Goal: Information Seeking & Learning: Learn about a topic

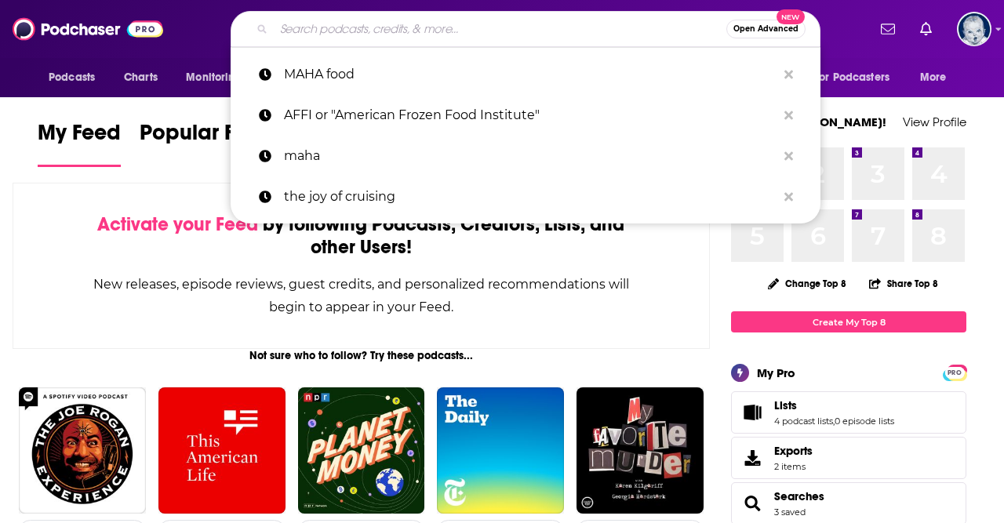
click at [437, 35] on input "Search podcasts, credits, & more..." at bounding box center [500, 28] width 453 height 25
type input "h"
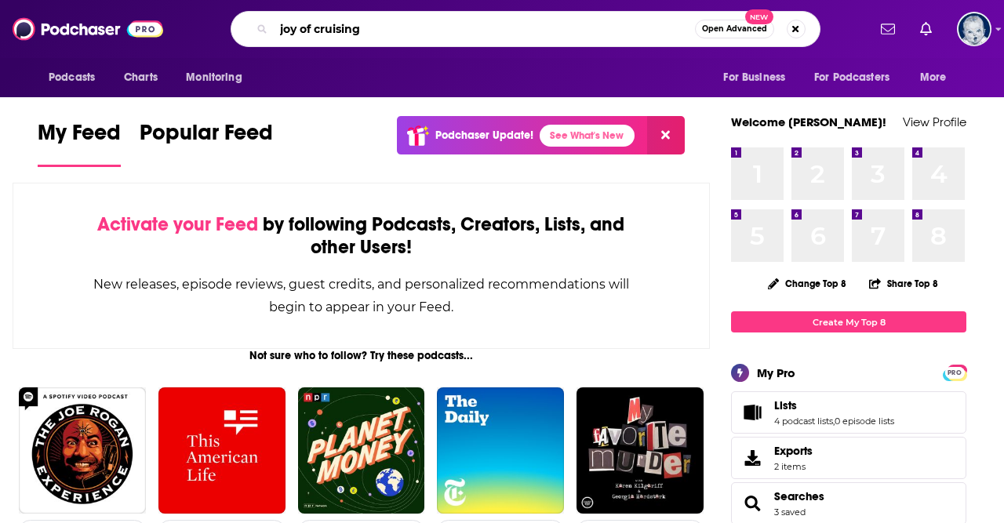
type input "joy of cruising"
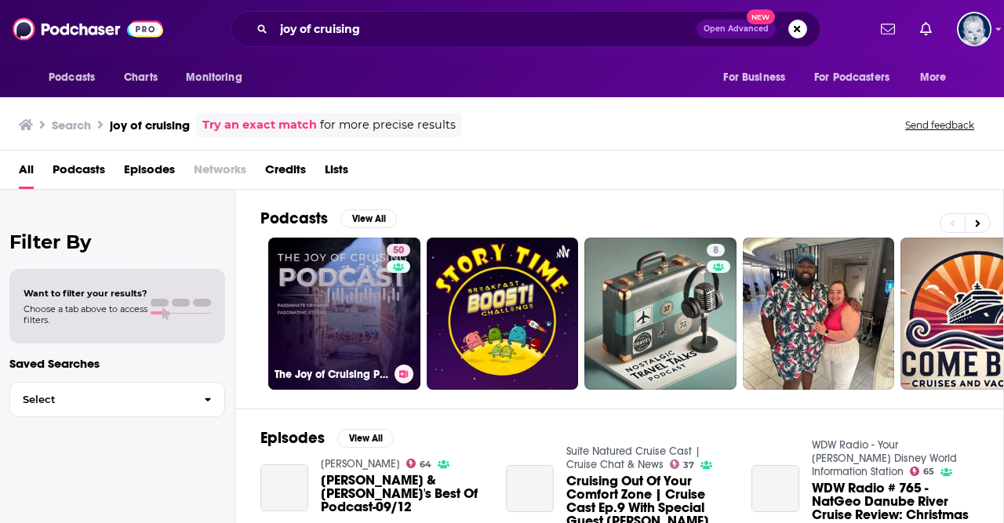
click at [348, 327] on link "50 The Joy of Cruising Podcast" at bounding box center [344, 314] width 152 height 152
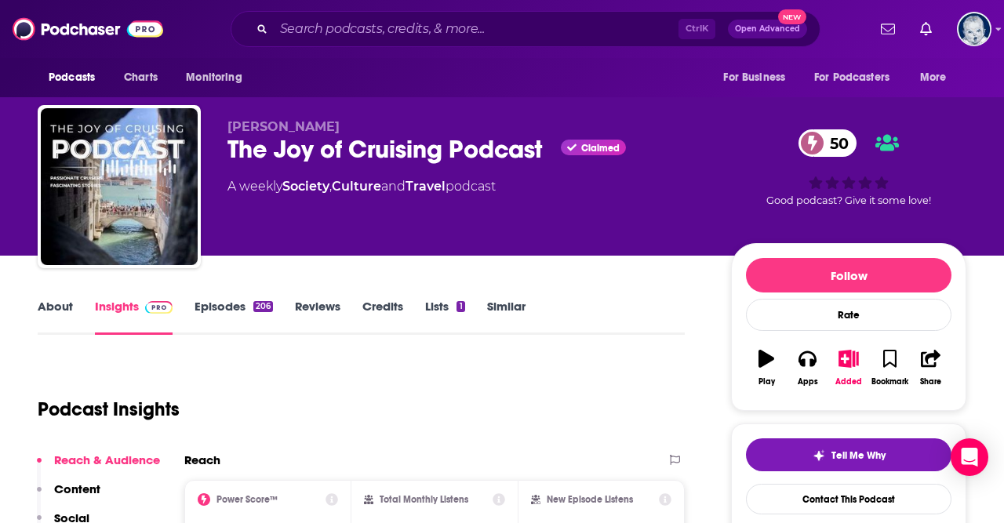
click at [210, 311] on link "Episodes 206" at bounding box center [234, 317] width 78 height 36
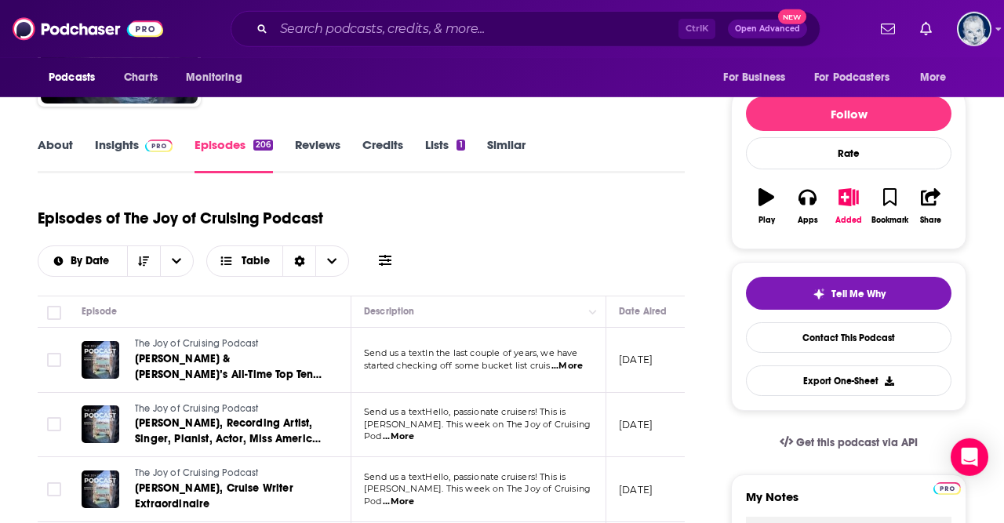
scroll to position [168, 0]
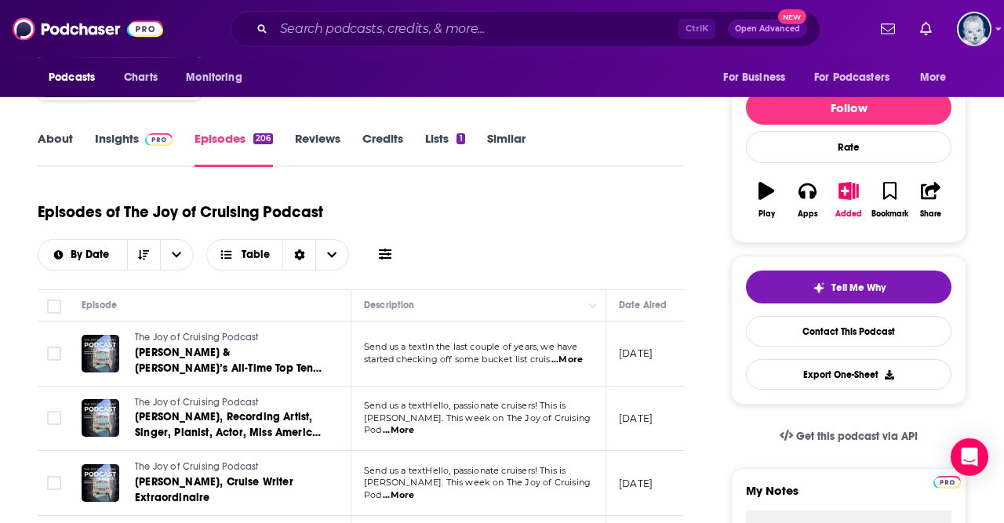
click at [121, 141] on link "Insights" at bounding box center [134, 149] width 78 height 36
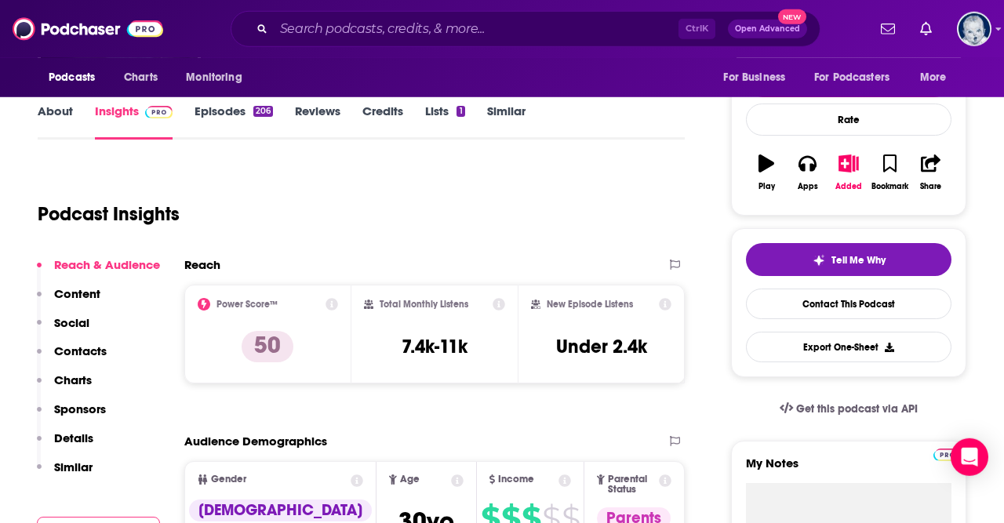
scroll to position [81, 0]
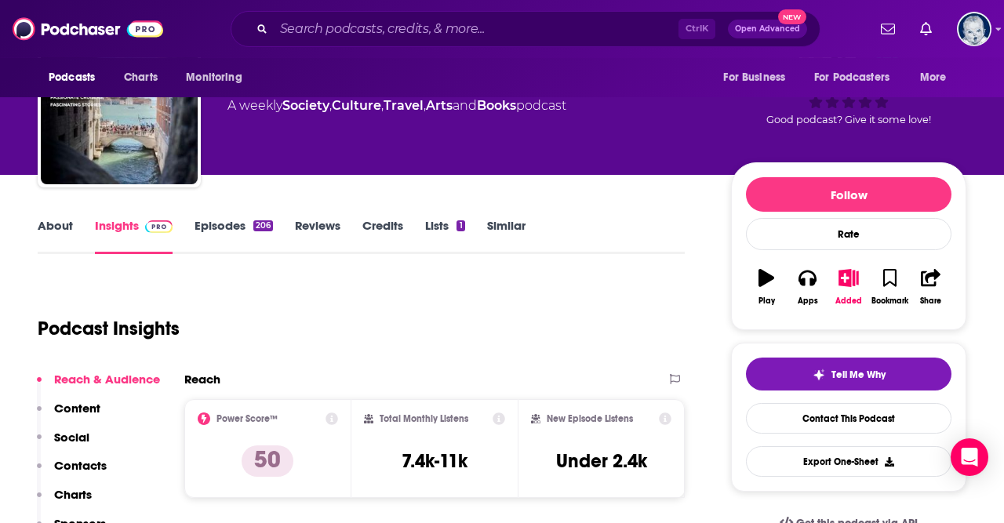
click at [232, 223] on link "Episodes 206" at bounding box center [234, 236] width 78 height 36
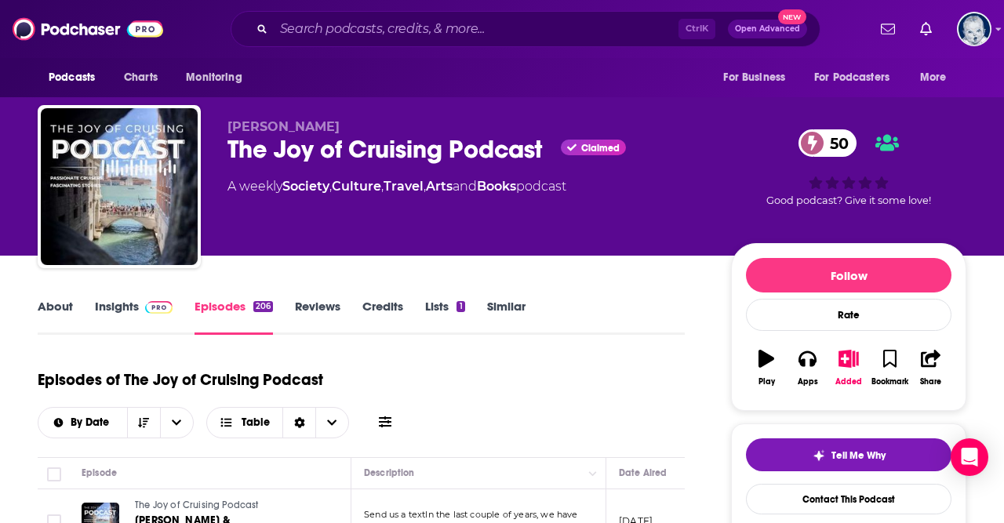
click at [137, 312] on link "Insights" at bounding box center [134, 317] width 78 height 36
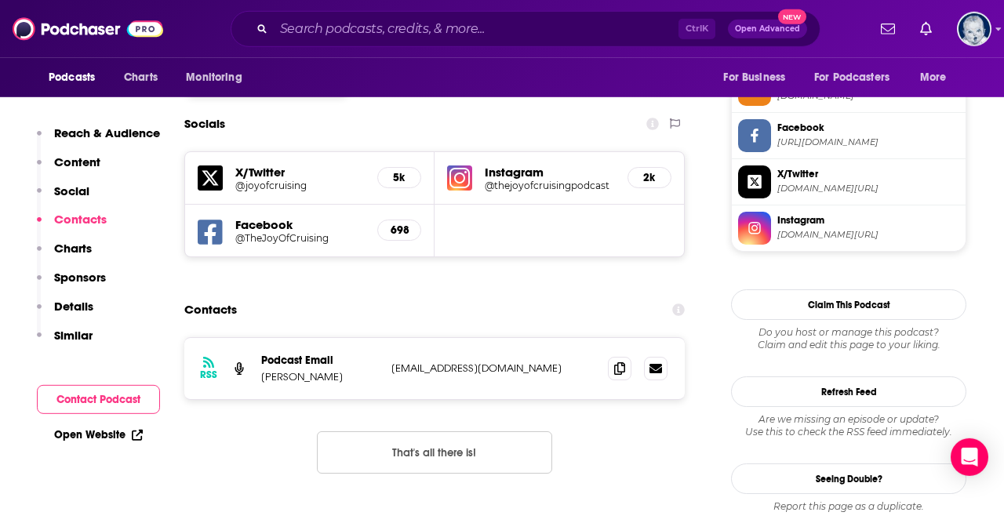
scroll to position [1332, 0]
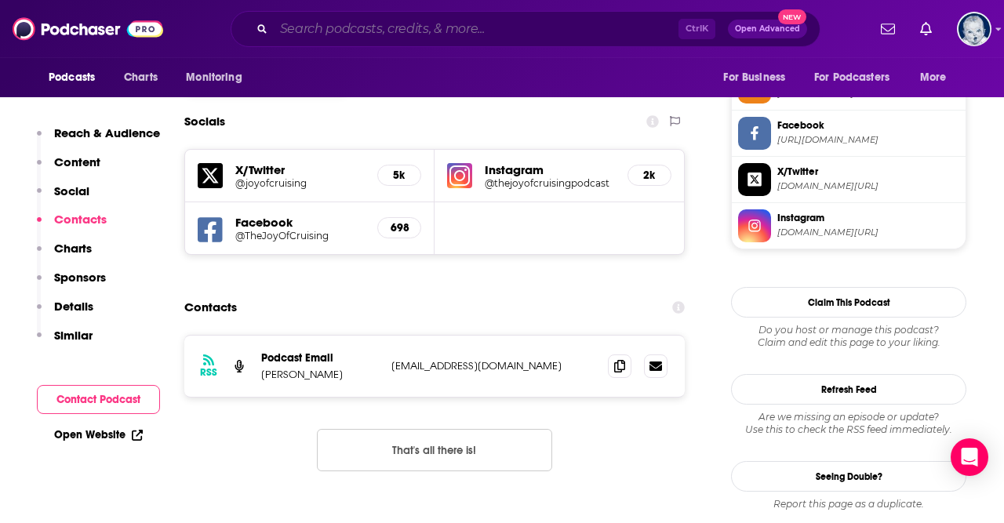
click at [383, 26] on input "Search podcasts, credits, & more..." at bounding box center [476, 28] width 405 height 25
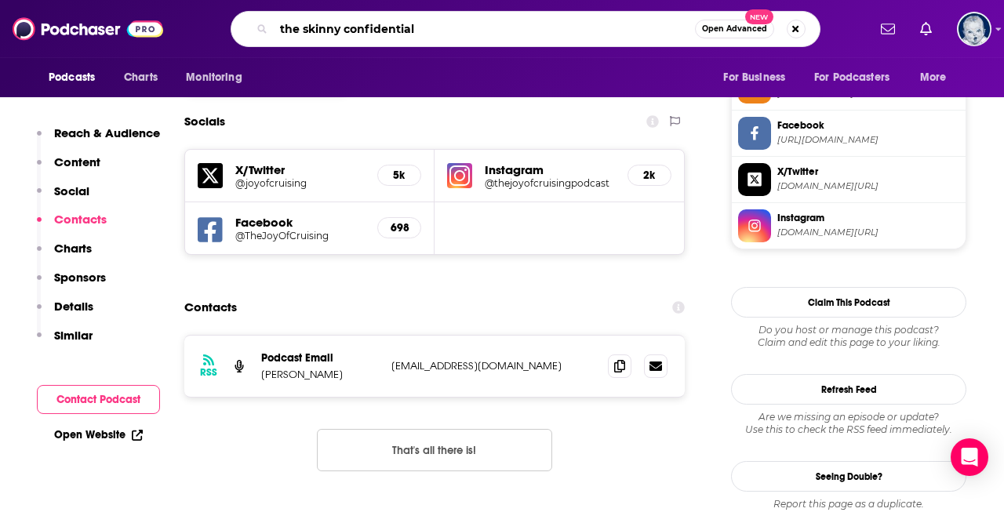
type input "the skinny confidential"
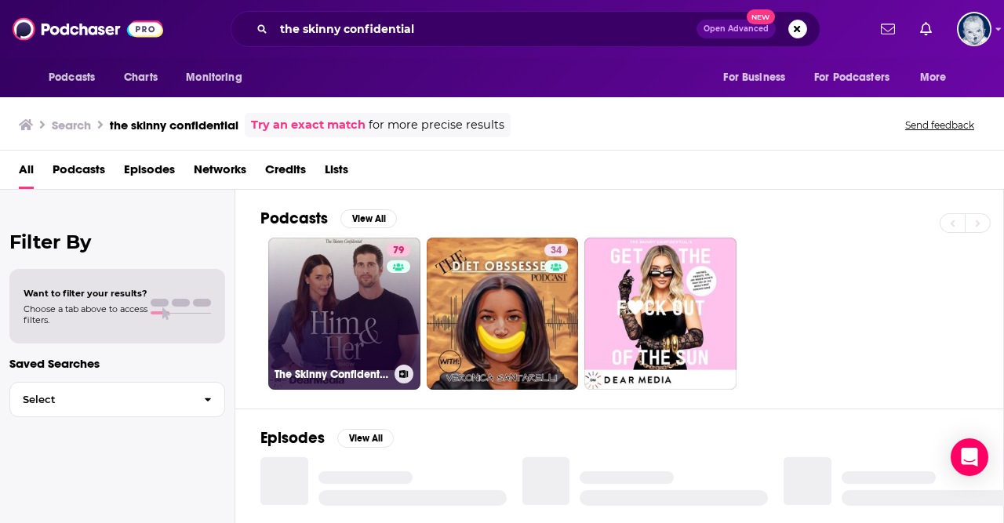
click at [345, 329] on link "79 The Skinny Confidential Him & Her Show" at bounding box center [344, 314] width 152 height 152
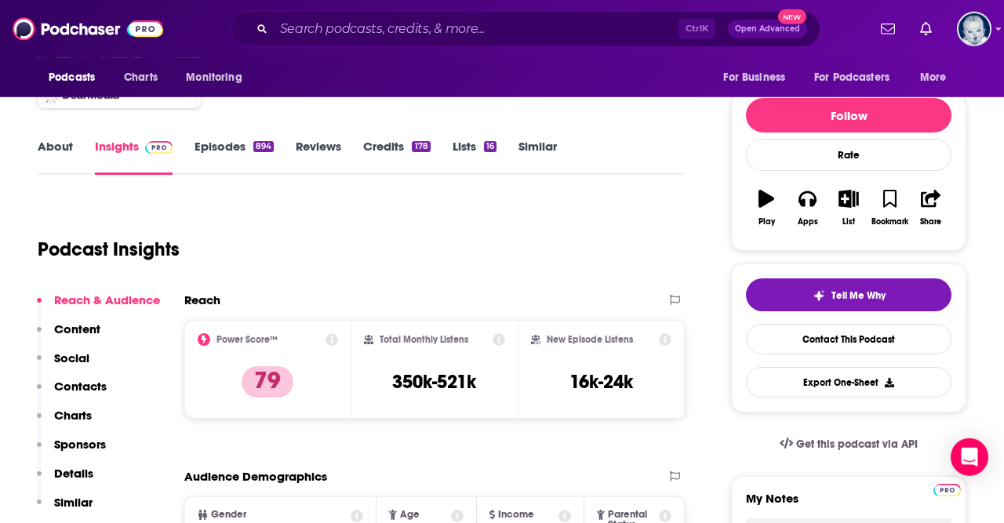
scroll to position [159, 0]
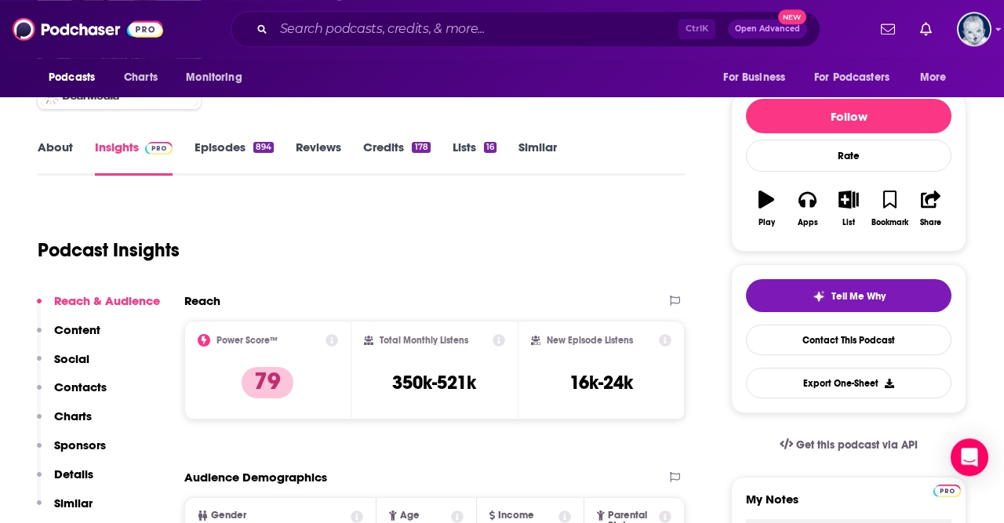
click at [540, 389] on div "New Episode Listens 16k-24k" at bounding box center [601, 370] width 140 height 72
click at [231, 147] on link "Episodes 894" at bounding box center [234, 158] width 79 height 36
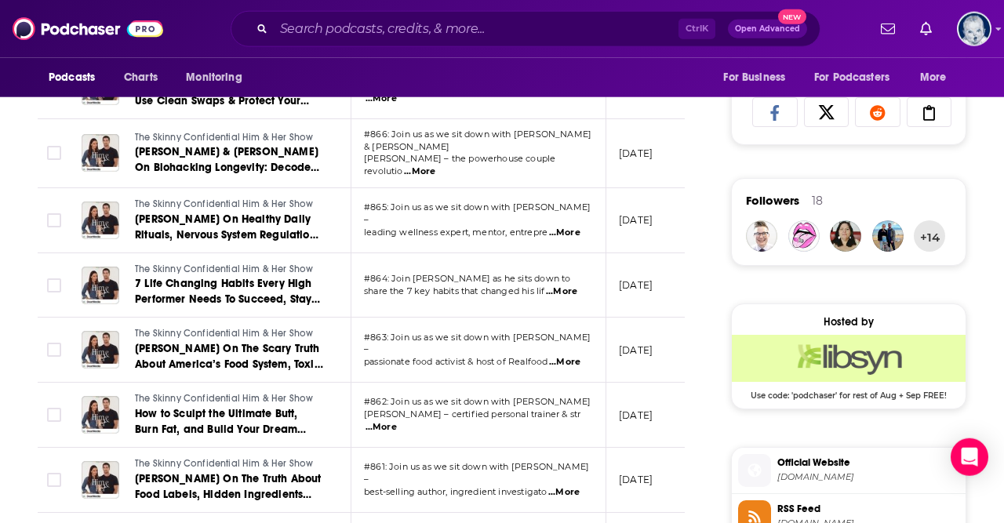
scroll to position [1028, 0]
click at [430, 30] on input "Search podcasts, credits, & more..." at bounding box center [476, 28] width 405 height 25
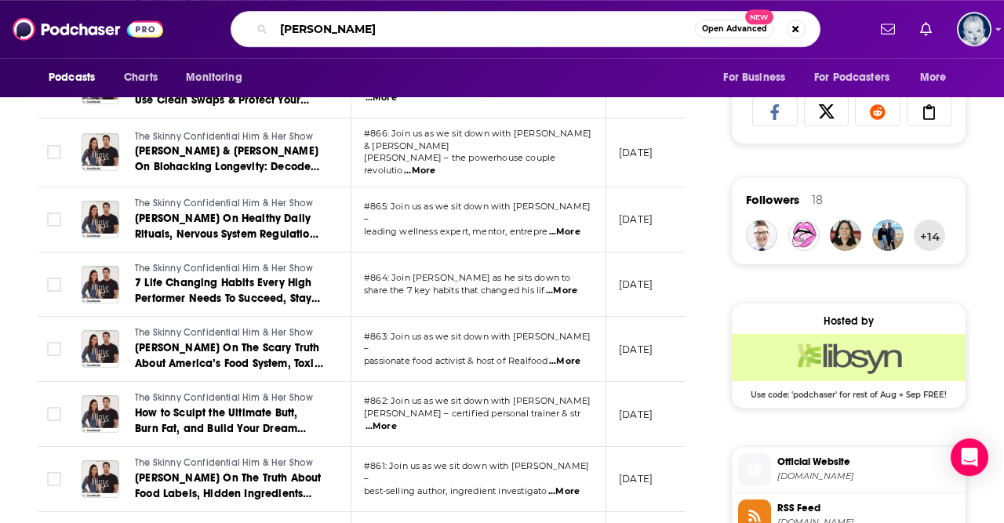
type input "[PERSON_NAME] [PERSON_NAME]"
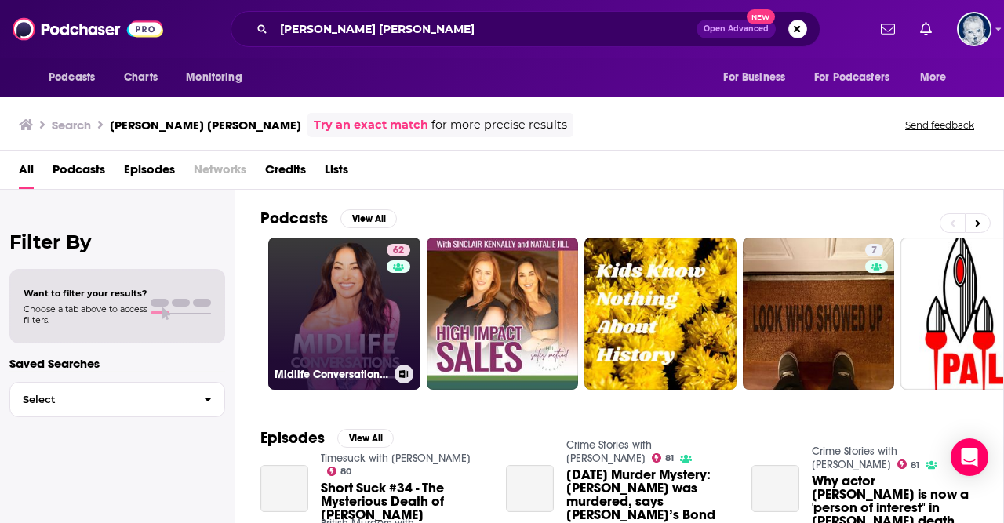
click at [384, 311] on link "62 Midlife Conversations with [PERSON_NAME] [PERSON_NAME]" at bounding box center [344, 314] width 152 height 152
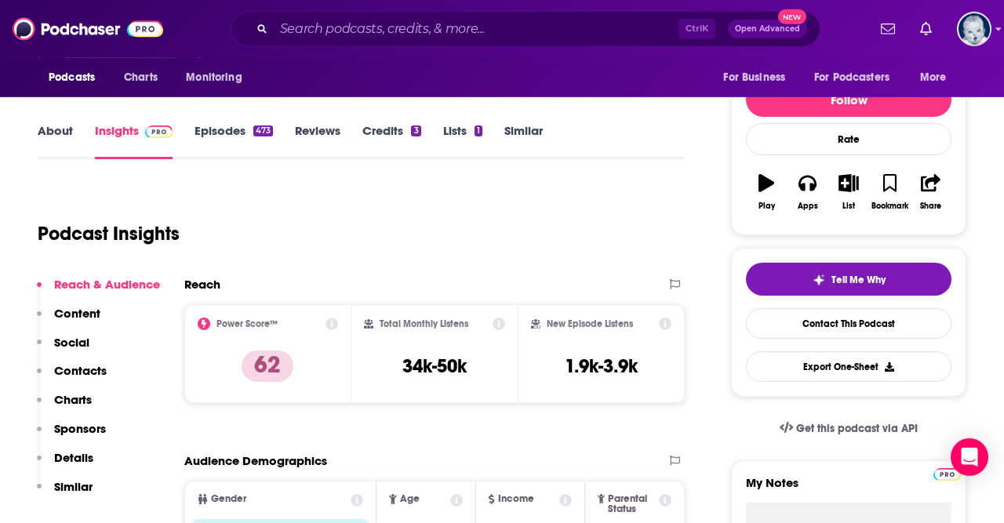
scroll to position [176, 0]
click at [229, 129] on link "Episodes 473" at bounding box center [234, 141] width 78 height 36
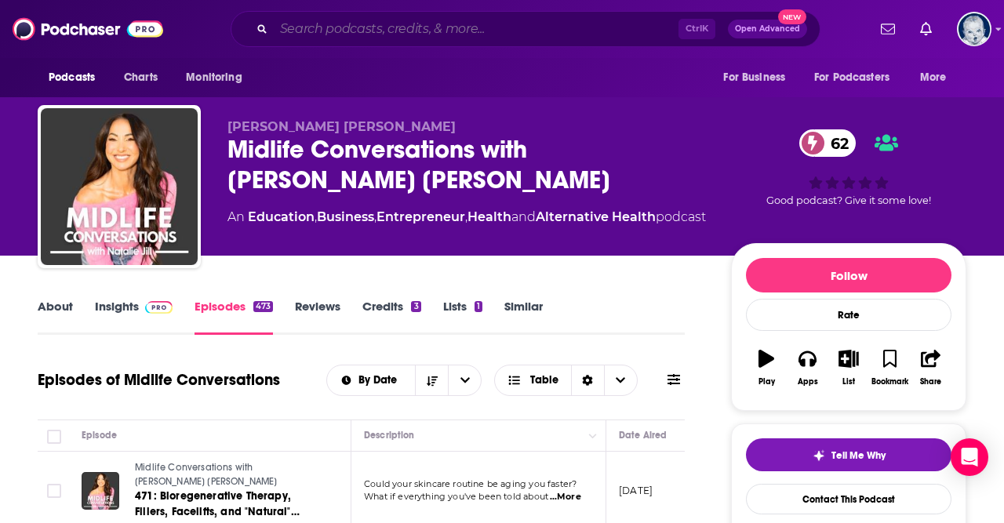
click at [576, 17] on input "Search podcasts, credits, & more..." at bounding box center [476, 28] width 405 height 25
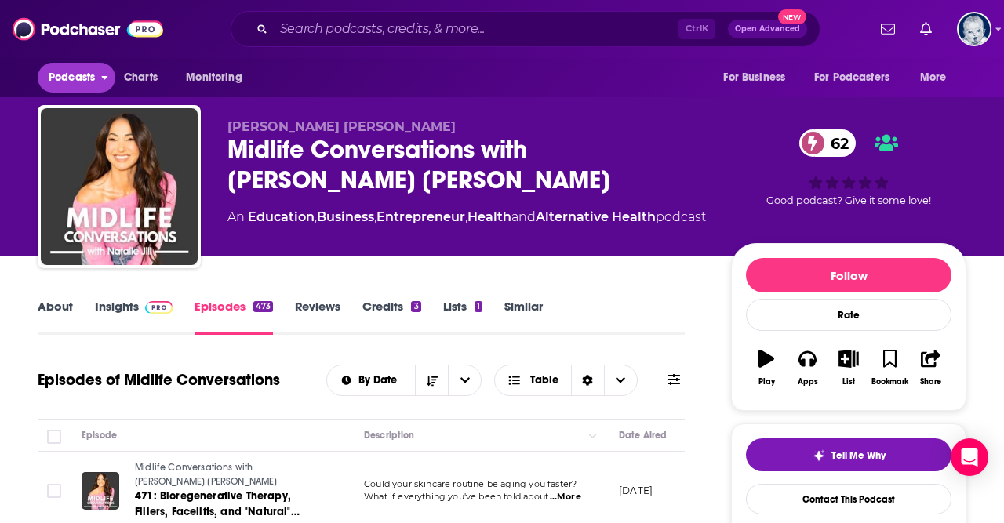
click at [89, 76] on span "Podcasts" at bounding box center [72, 78] width 46 height 22
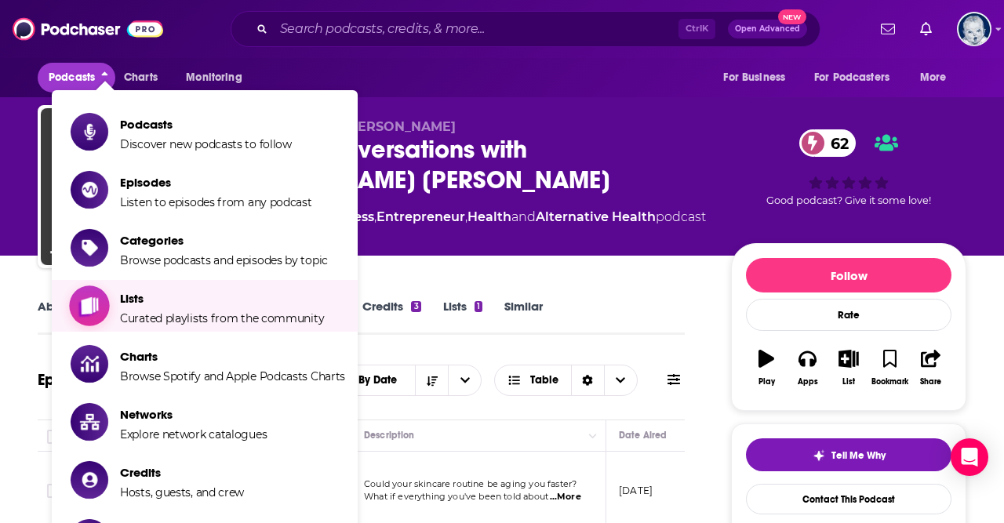
click at [177, 310] on span "Lists Curated playlists from the community" at bounding box center [222, 305] width 204 height 39
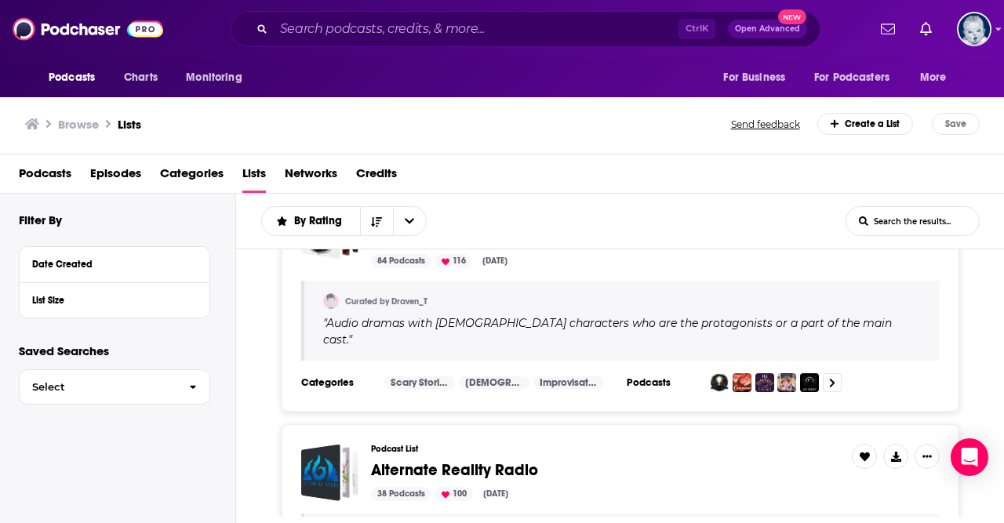
scroll to position [1466, 0]
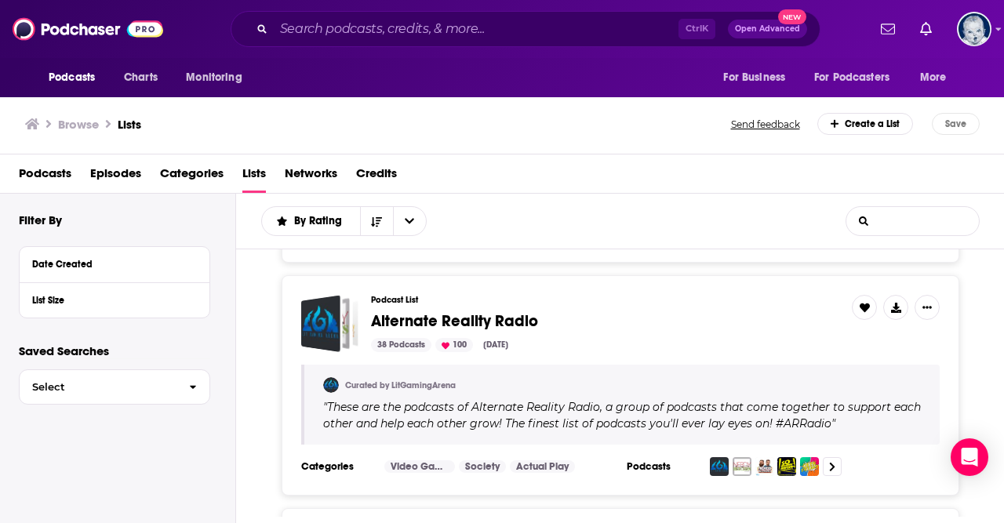
click at [879, 219] on input "List Search Input" at bounding box center [912, 221] width 133 height 28
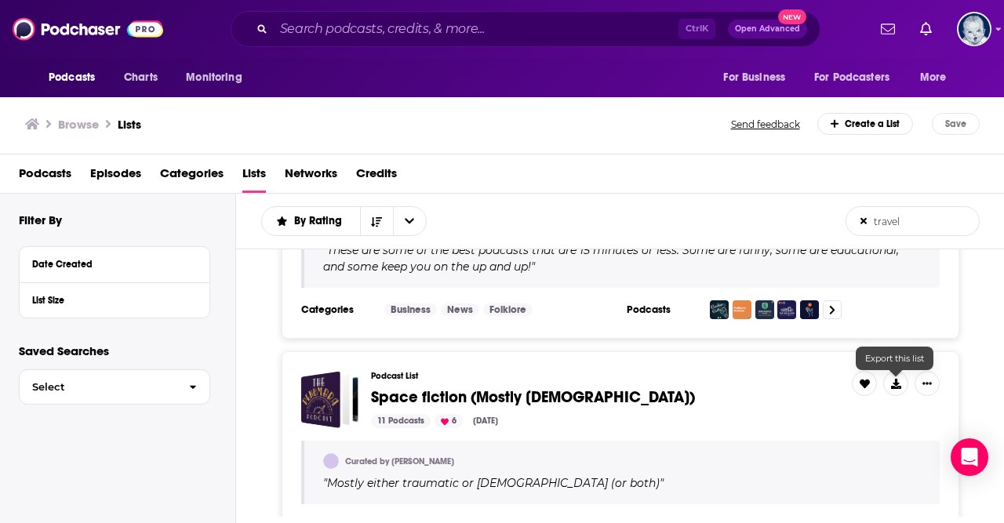
scroll to position [1753, 0]
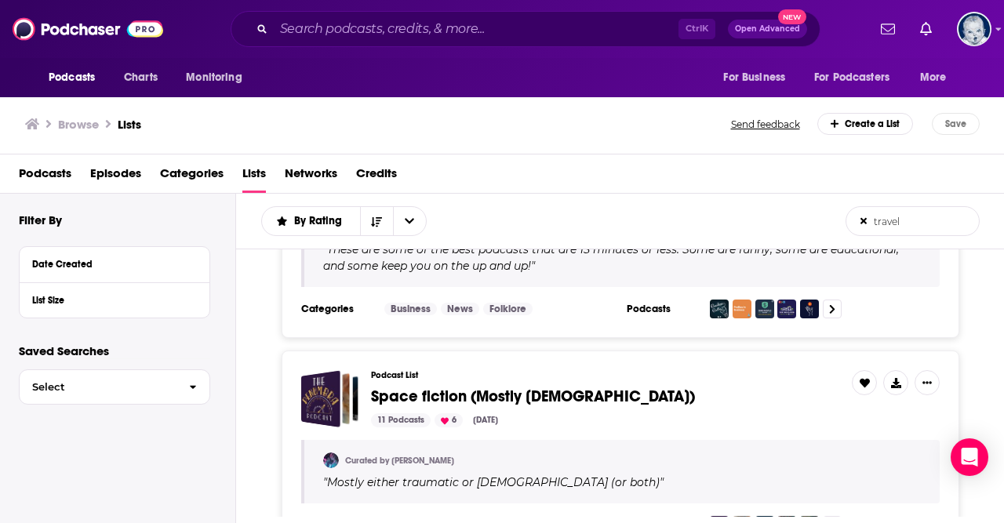
type input "travel"
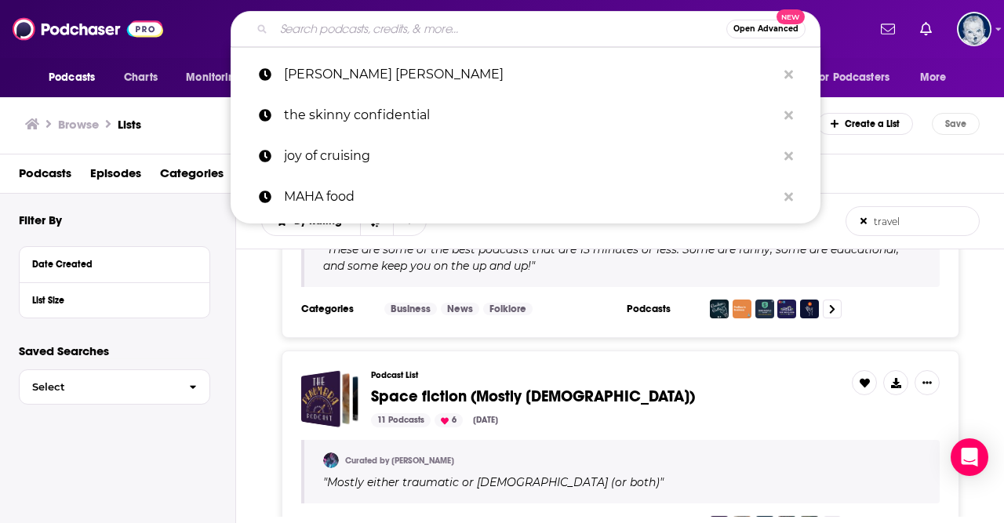
click at [366, 31] on input "Search podcasts, credits, & more..." at bounding box center [500, 28] width 453 height 25
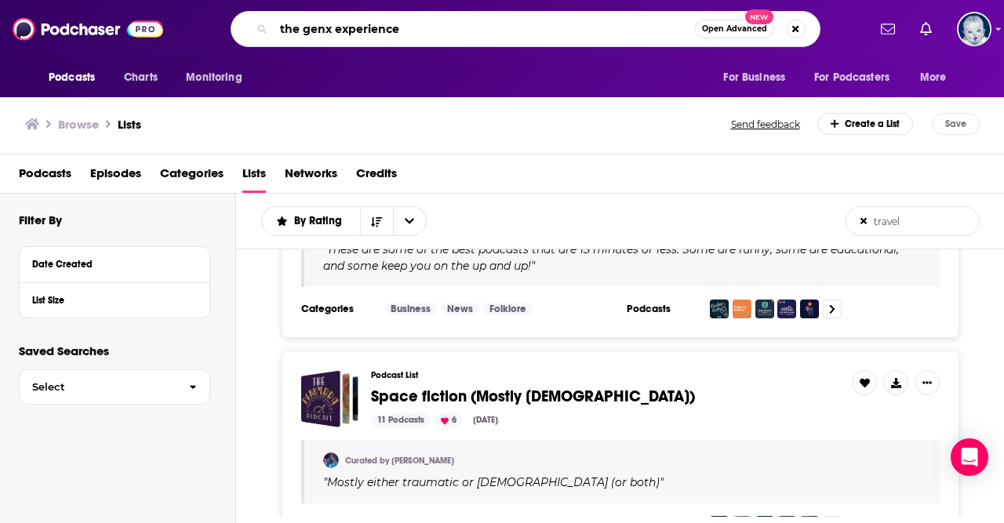
type input "the genx experience"
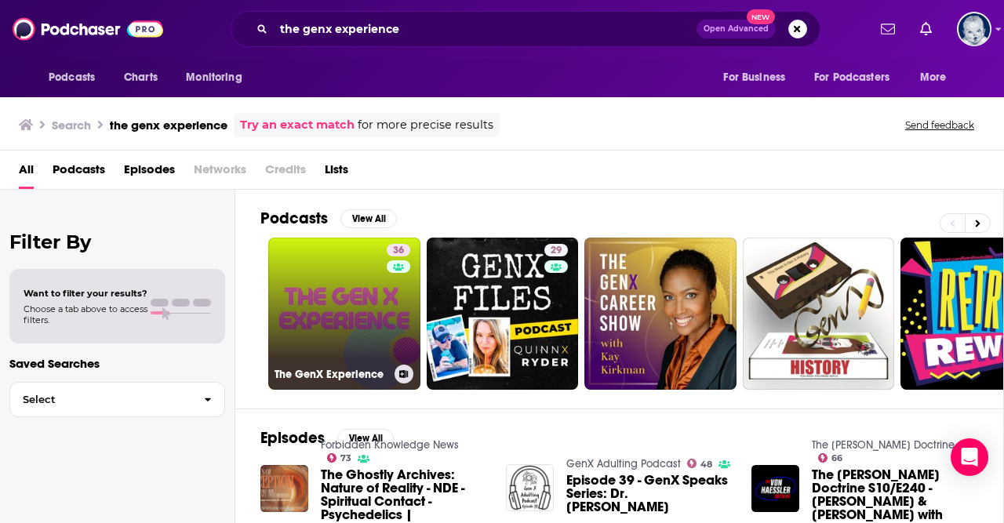
click at [362, 318] on link "36 The GenX Experience" at bounding box center [344, 314] width 152 height 152
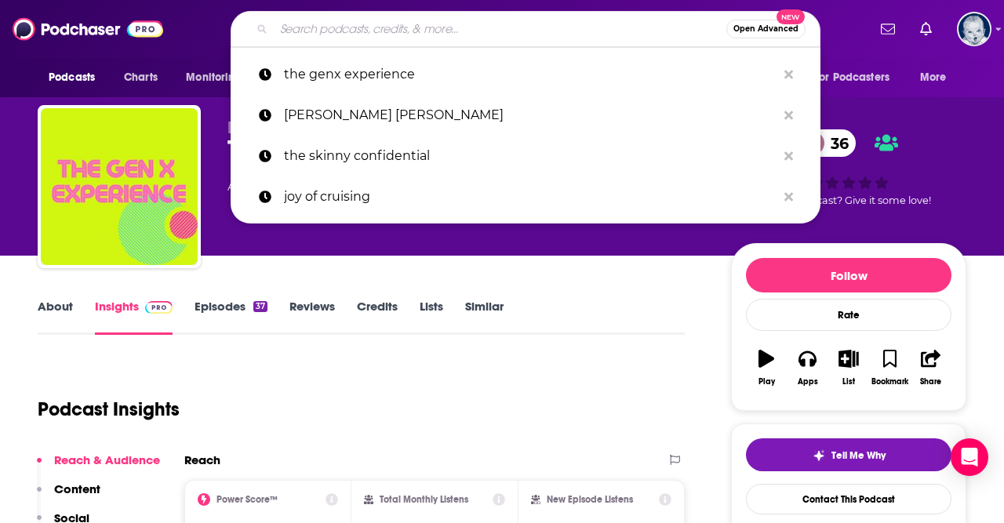
click at [403, 21] on input "Search podcasts, credits, & more..." at bounding box center [500, 28] width 453 height 25
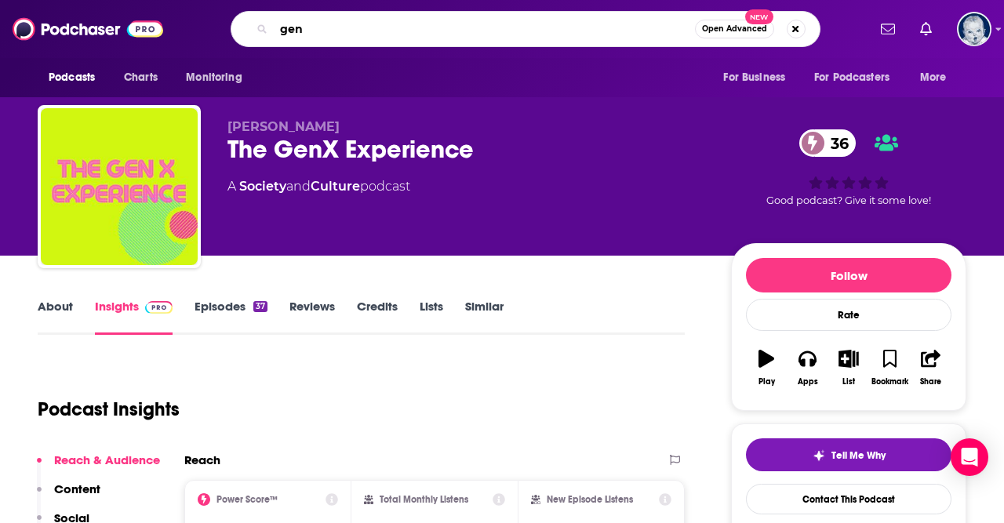
type input "gen x"
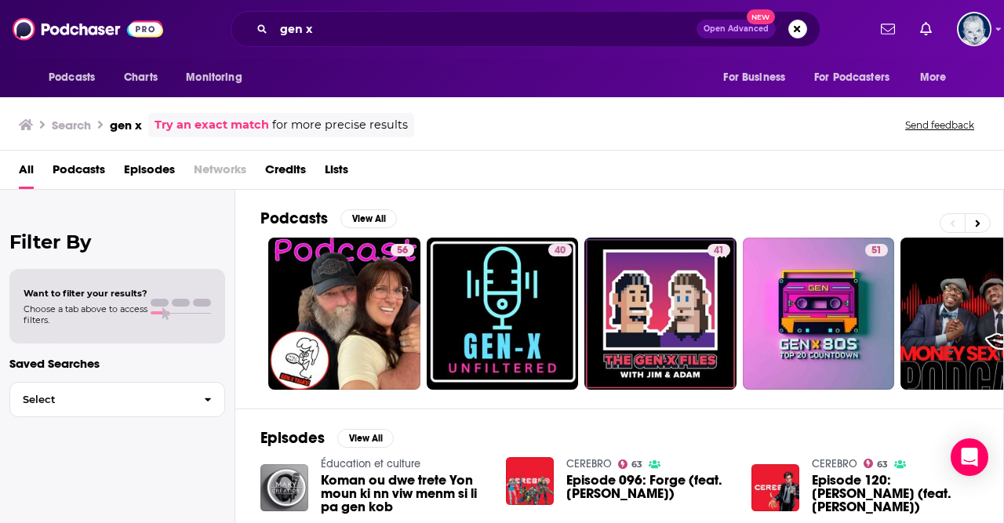
click at [73, 169] on span "Podcasts" at bounding box center [79, 173] width 53 height 32
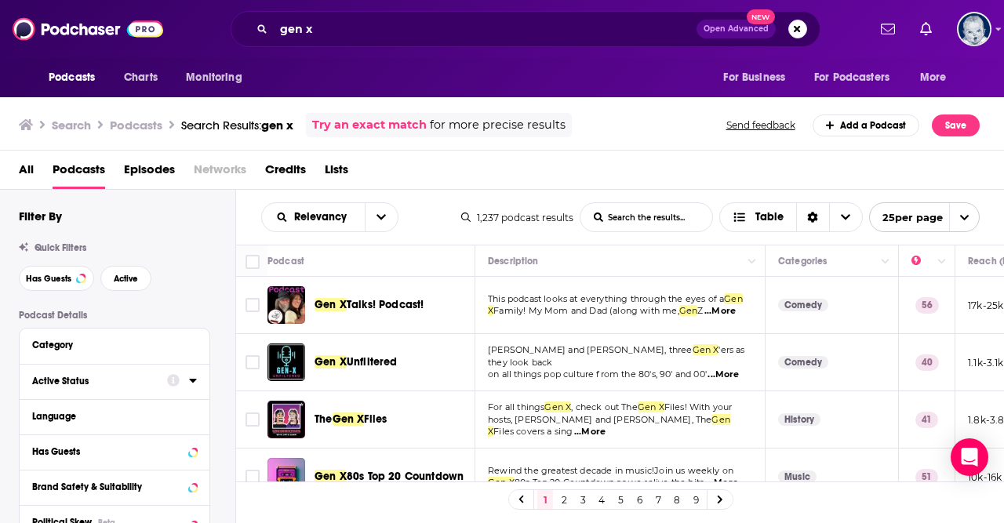
click at [79, 380] on div "Active Status" at bounding box center [94, 381] width 125 height 11
click at [79, 412] on span "All" at bounding box center [106, 410] width 147 height 20
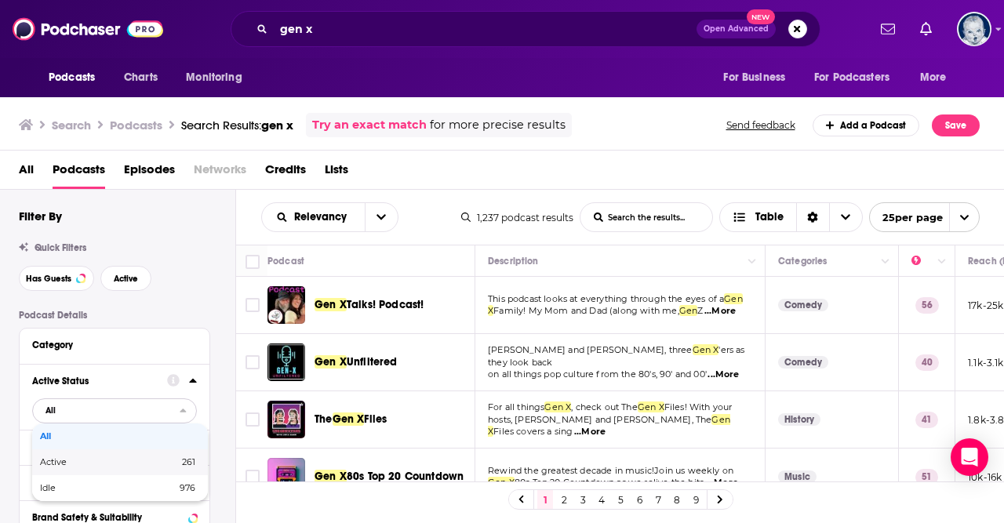
click at [86, 465] on span "Active" at bounding box center [81, 462] width 82 height 9
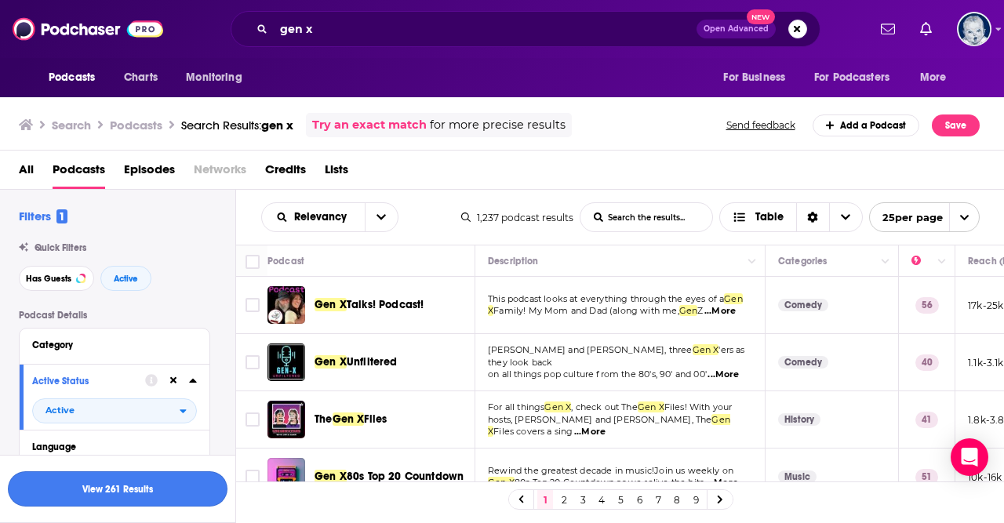
click at [118, 497] on button "View 261 Results" at bounding box center [118, 488] width 220 height 35
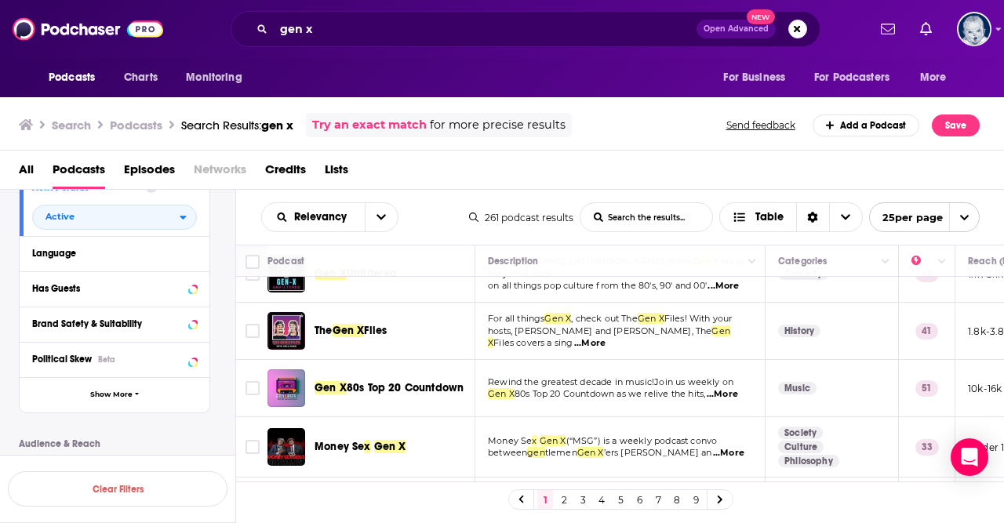
scroll to position [197, 0]
click at [129, 286] on div "Has Guests" at bounding box center [94, 285] width 125 height 11
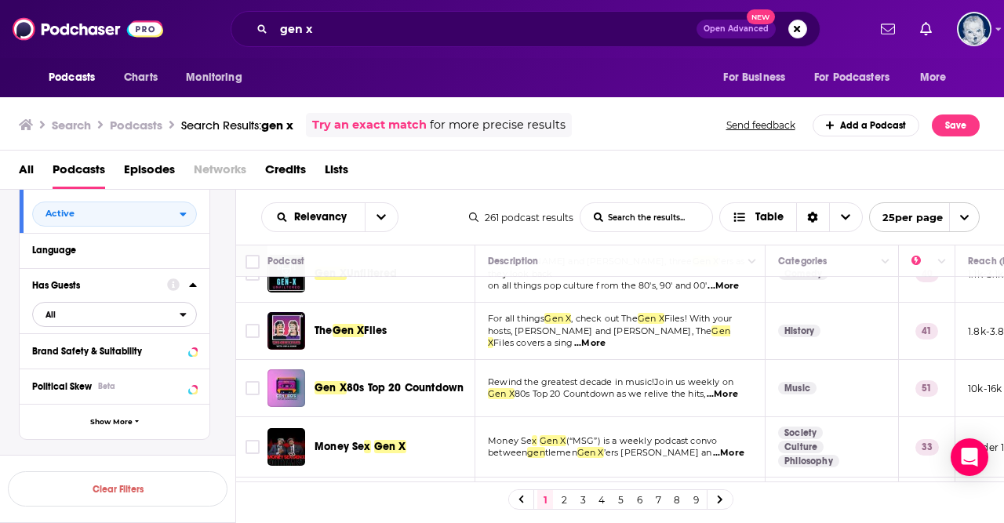
click at [189, 324] on button "All" at bounding box center [114, 314] width 165 height 25
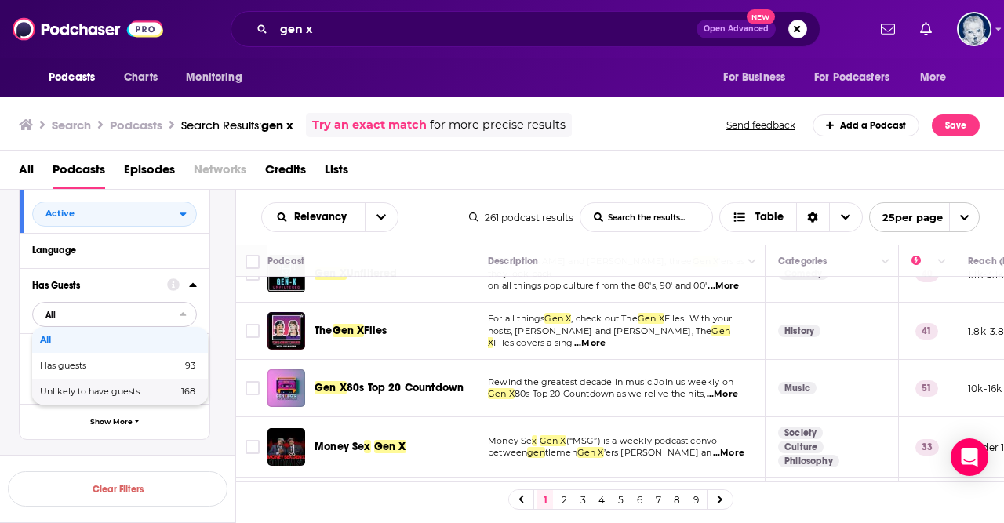
click at [136, 395] on span "Unlikely to have guests" at bounding box center [99, 392] width 118 height 9
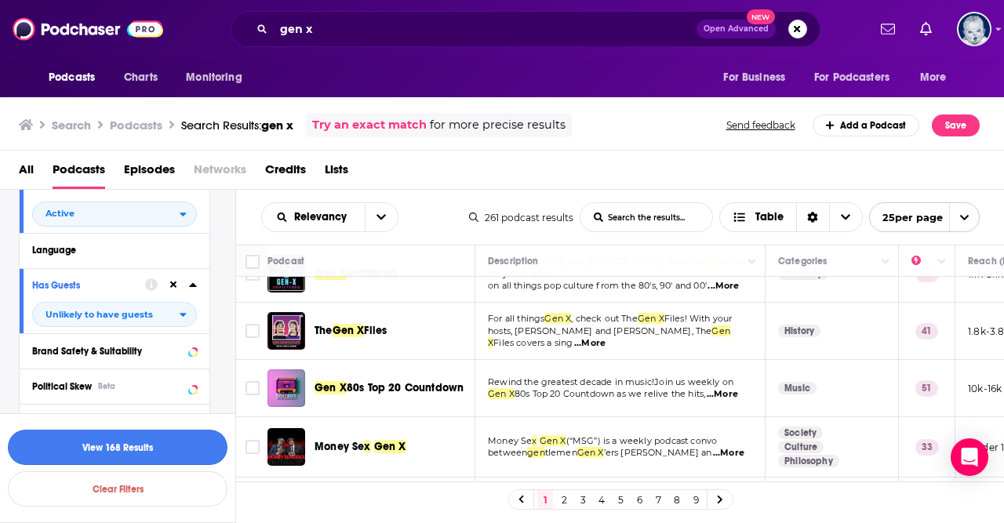
click at [142, 443] on button "View 168 Results" at bounding box center [118, 447] width 220 height 35
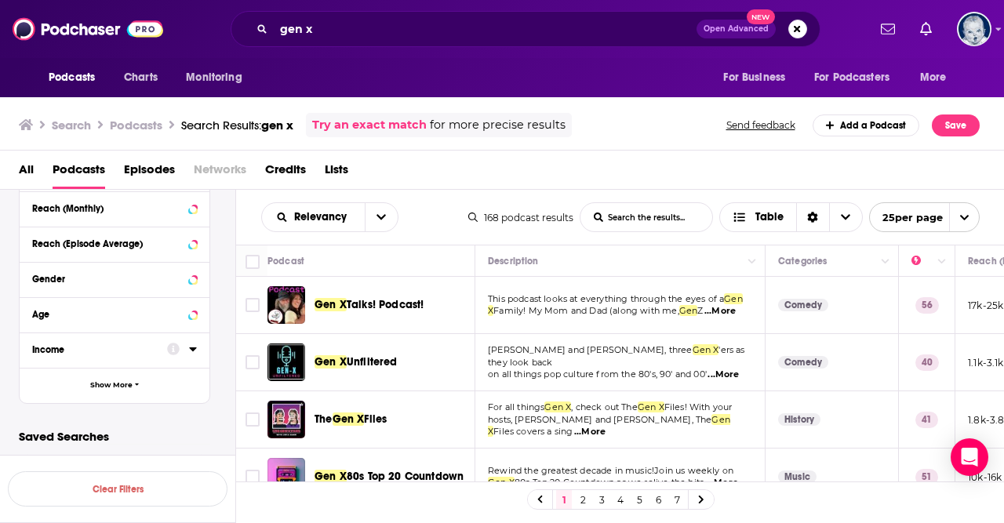
scroll to position [526, 0]
click at [123, 380] on span "Show More" at bounding box center [111, 384] width 42 height 9
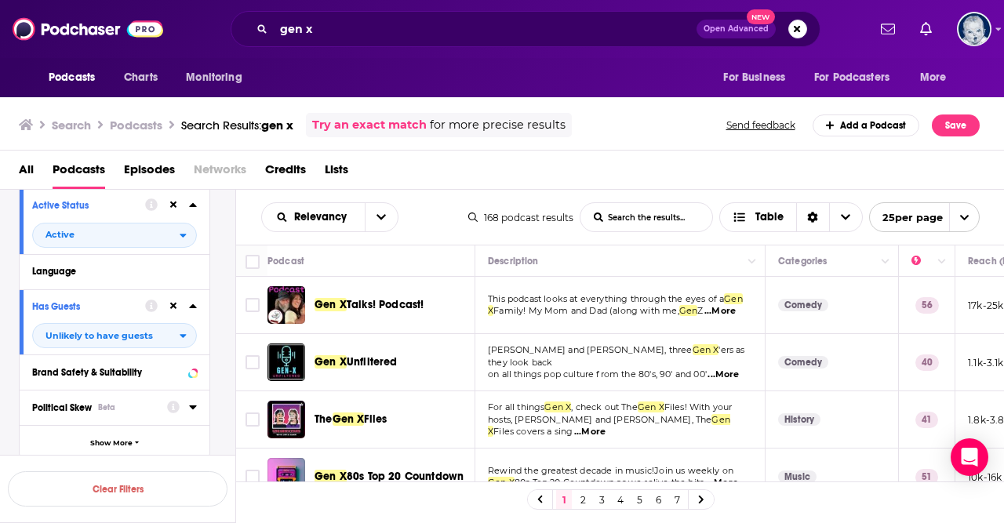
scroll to position [175, 0]
click at [107, 446] on span "Show More" at bounding box center [111, 443] width 42 height 9
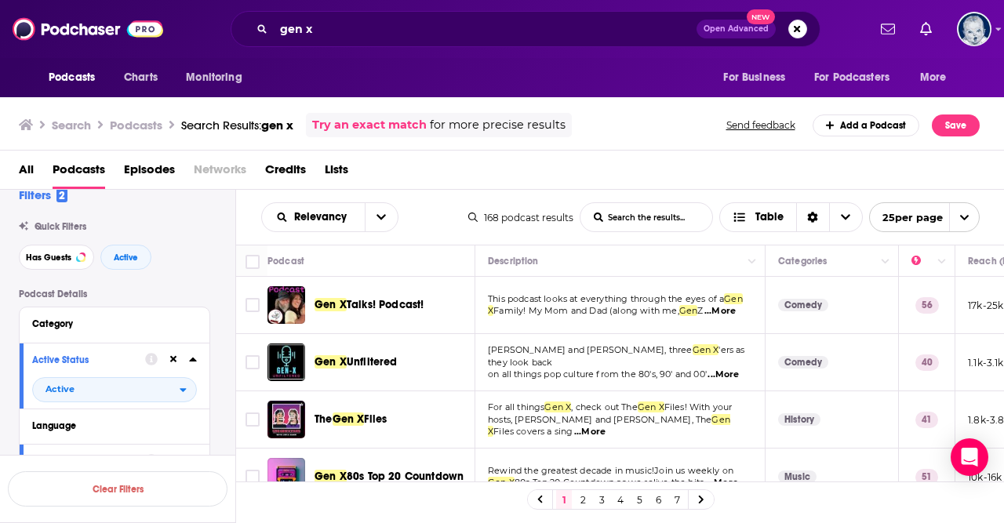
scroll to position [0, 0]
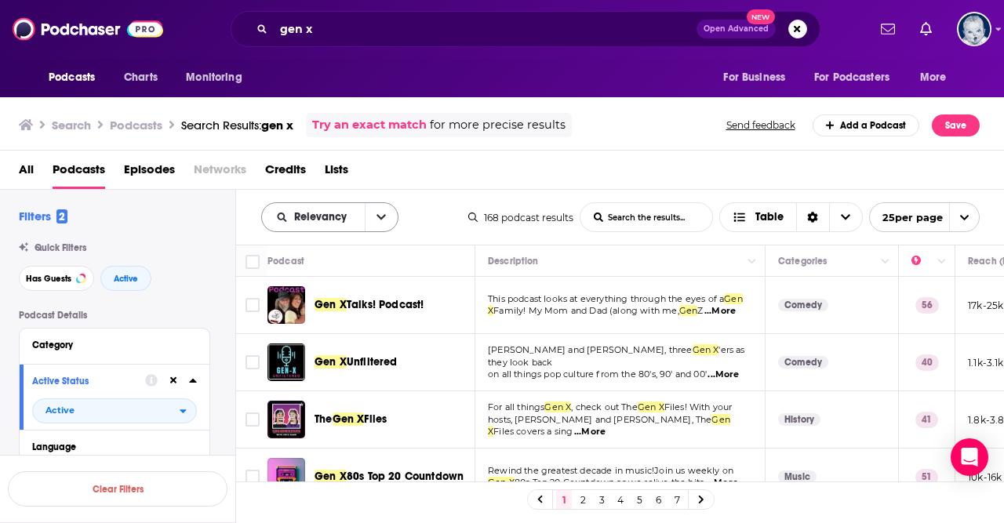
click at [379, 215] on icon "open menu" at bounding box center [381, 217] width 9 height 11
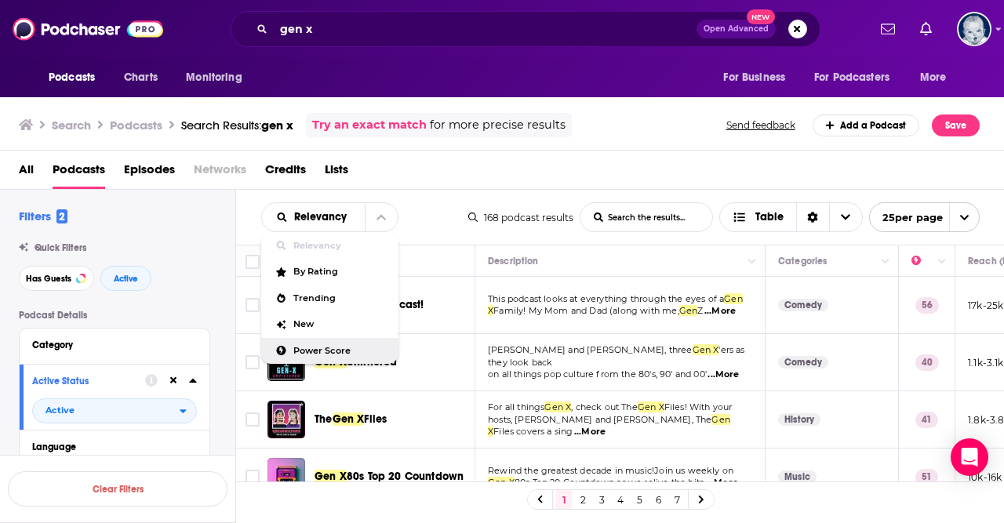
click at [333, 355] on span "Power Score" at bounding box center [339, 351] width 93 height 9
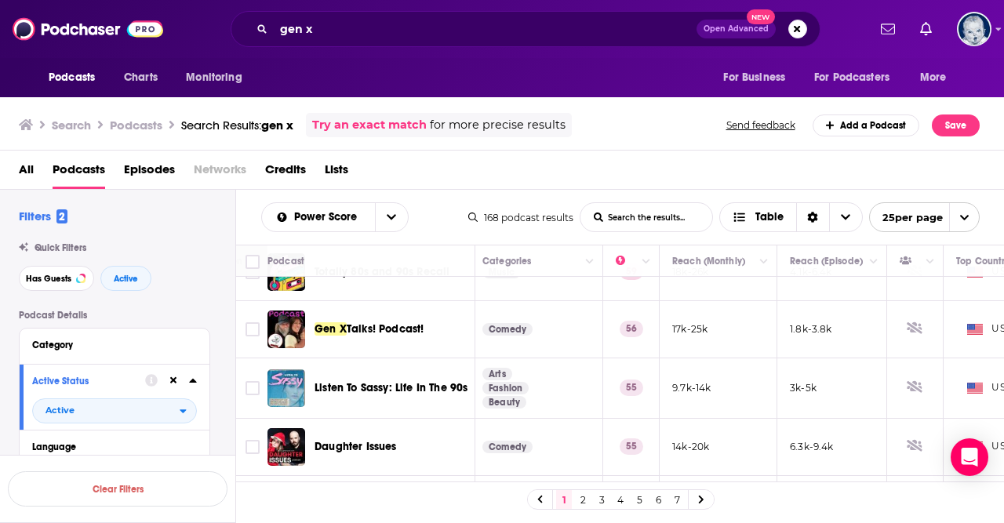
scroll to position [208, 348]
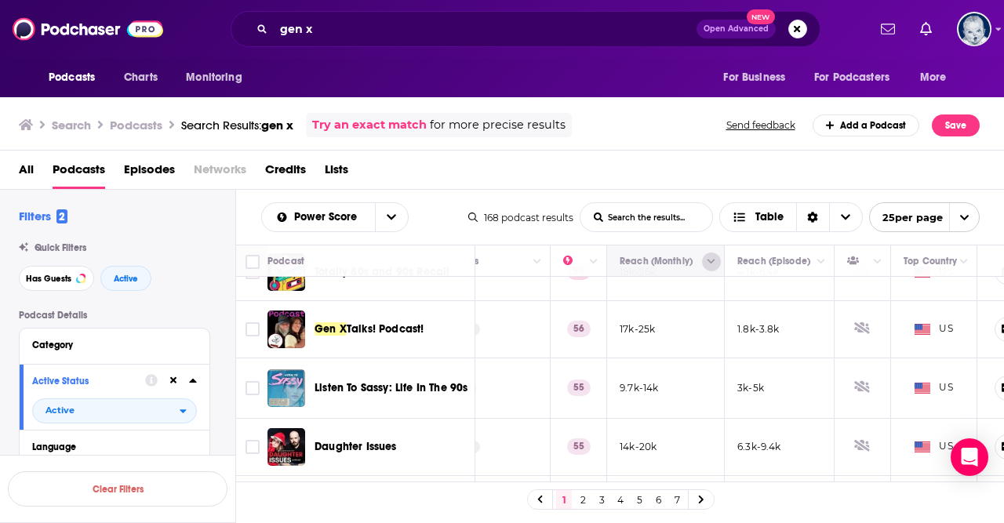
click at [710, 262] on icon "Column Actions" at bounding box center [712, 262] width 8 height 5
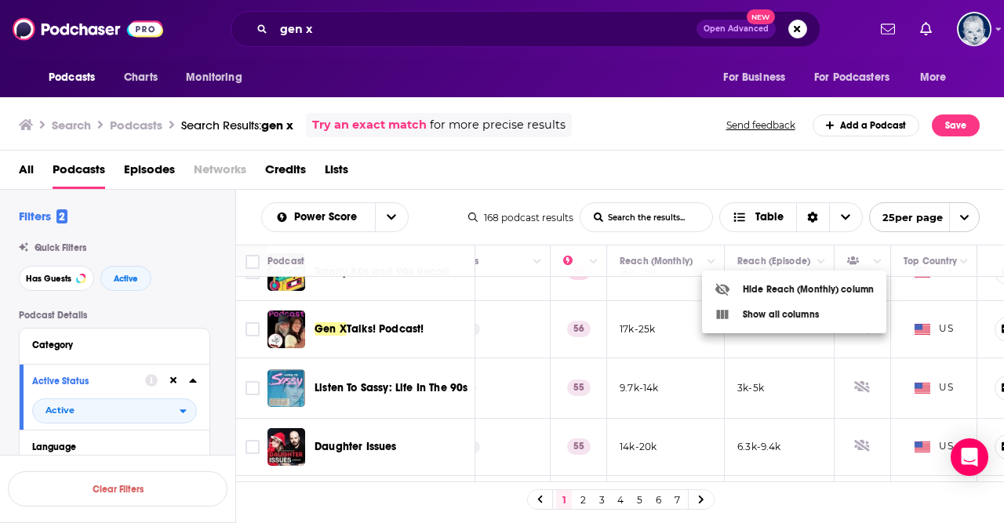
click at [386, 326] on div at bounding box center [502, 261] width 1004 height 523
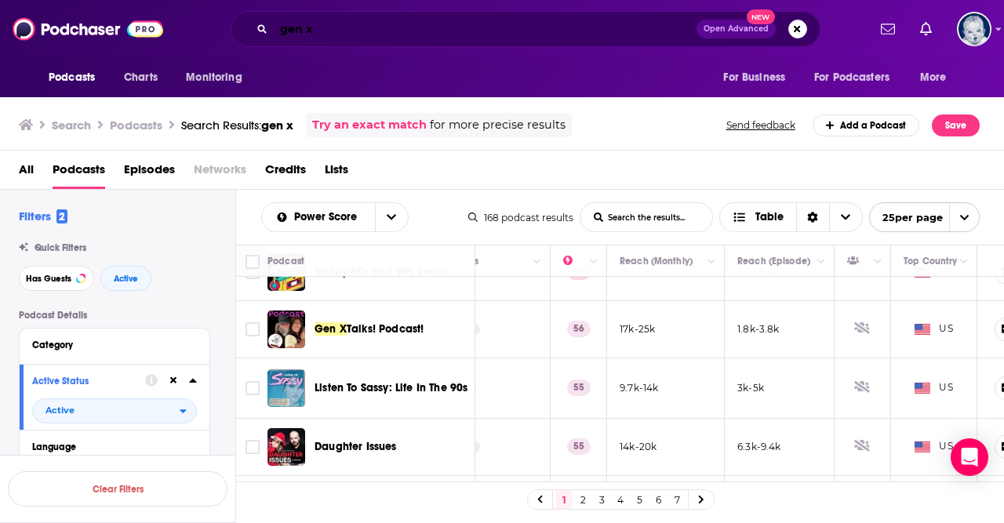
click at [393, 29] on input "gen x" at bounding box center [485, 28] width 423 height 25
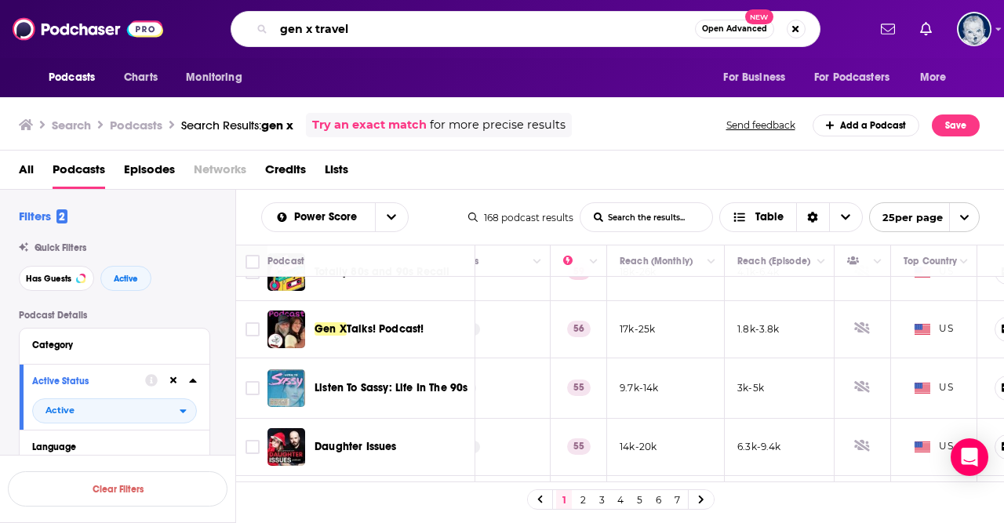
type input "gen x travel"
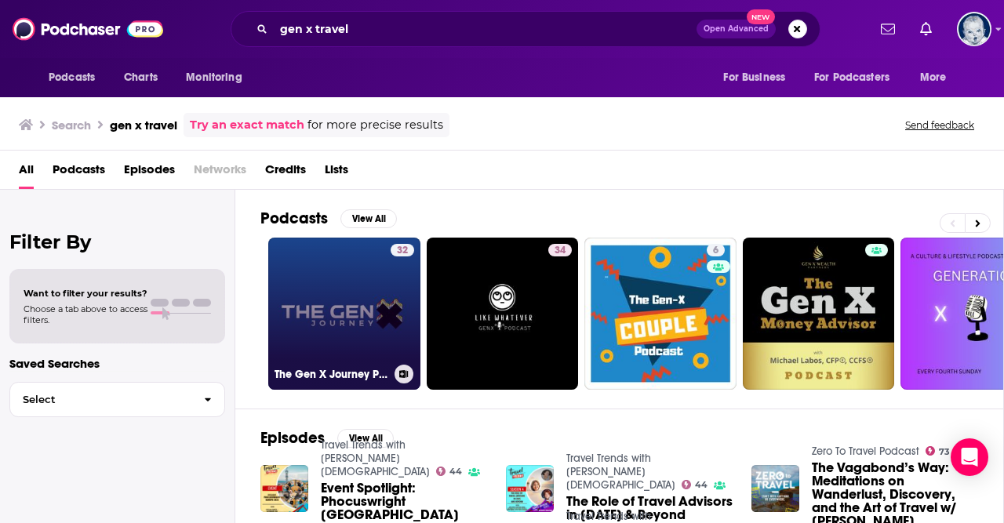
click at [361, 315] on link "32 The Gen X Journey Podcast" at bounding box center [344, 314] width 152 height 152
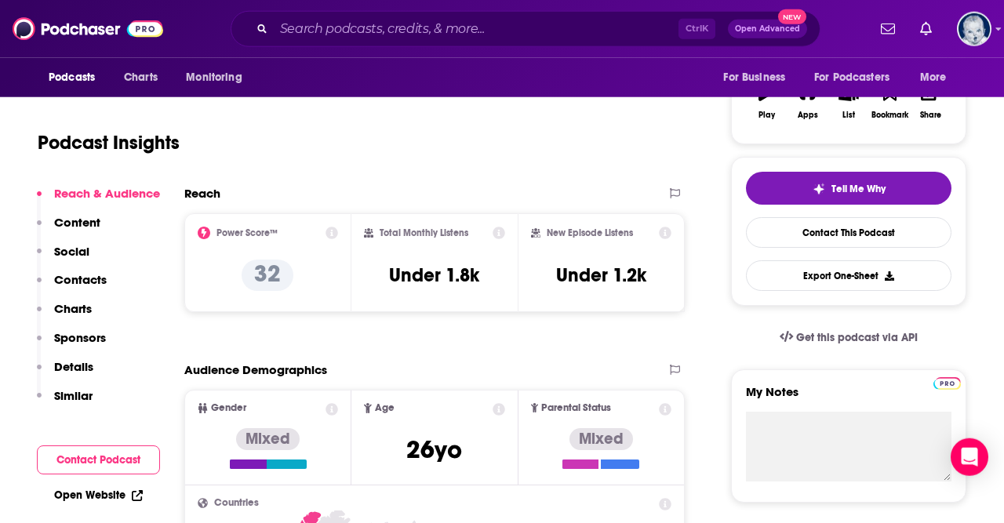
scroll to position [274, 0]
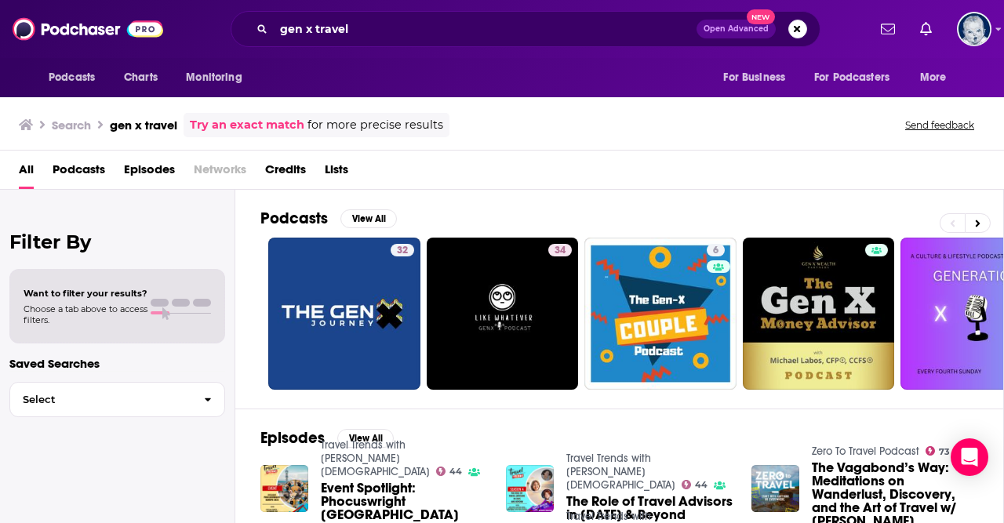
click at [96, 164] on span "Podcasts" at bounding box center [79, 173] width 53 height 32
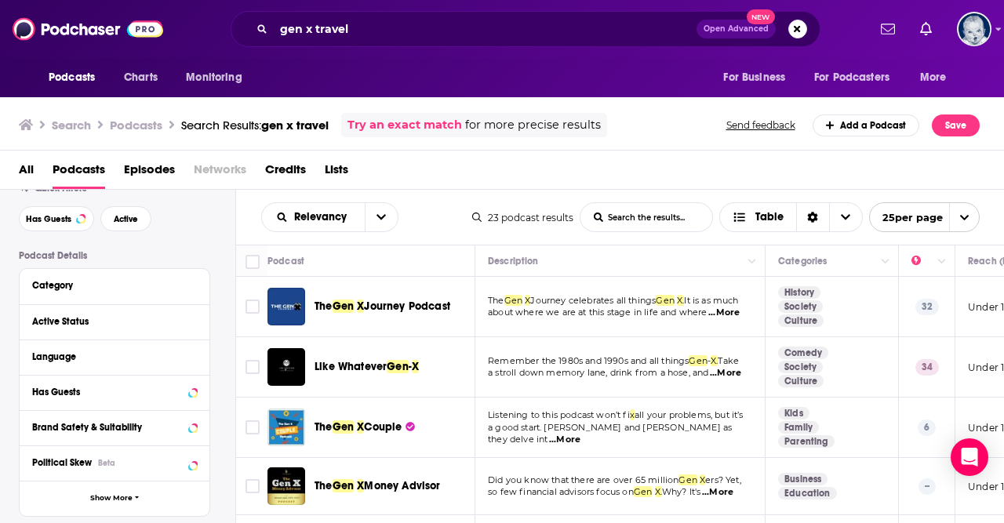
scroll to position [60, 0]
click at [112, 321] on div "Active Status" at bounding box center [94, 320] width 125 height 11
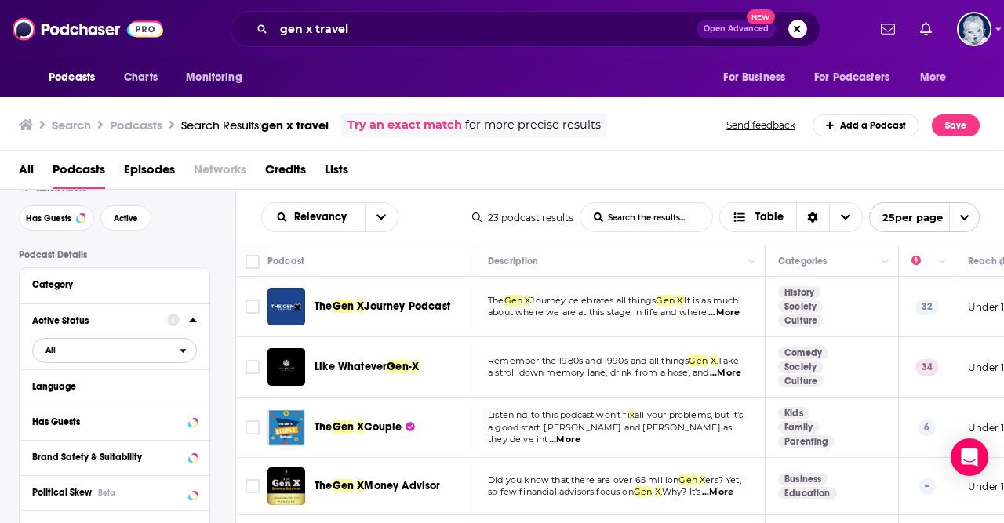
click at [179, 354] on span "All" at bounding box center [106, 350] width 147 height 20
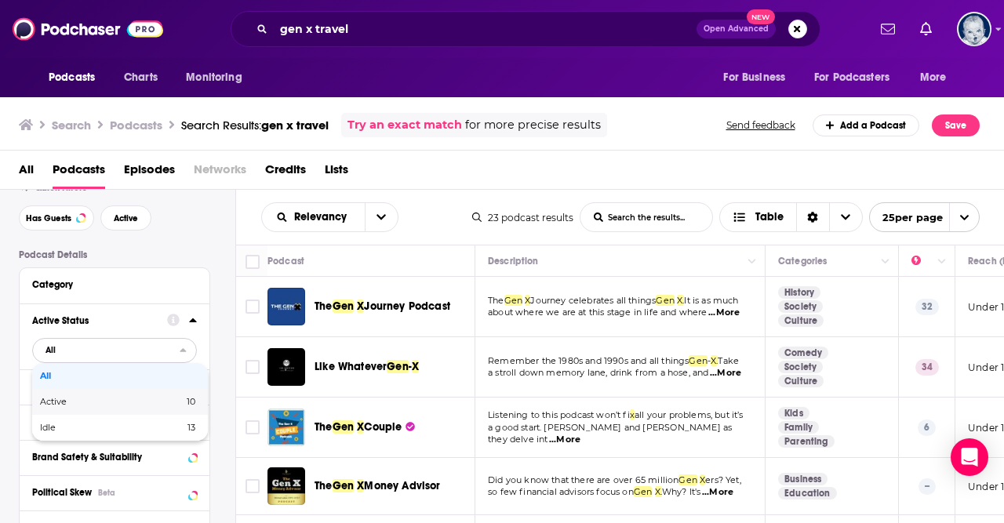
click at [93, 406] on span "Active" at bounding box center [82, 402] width 85 height 9
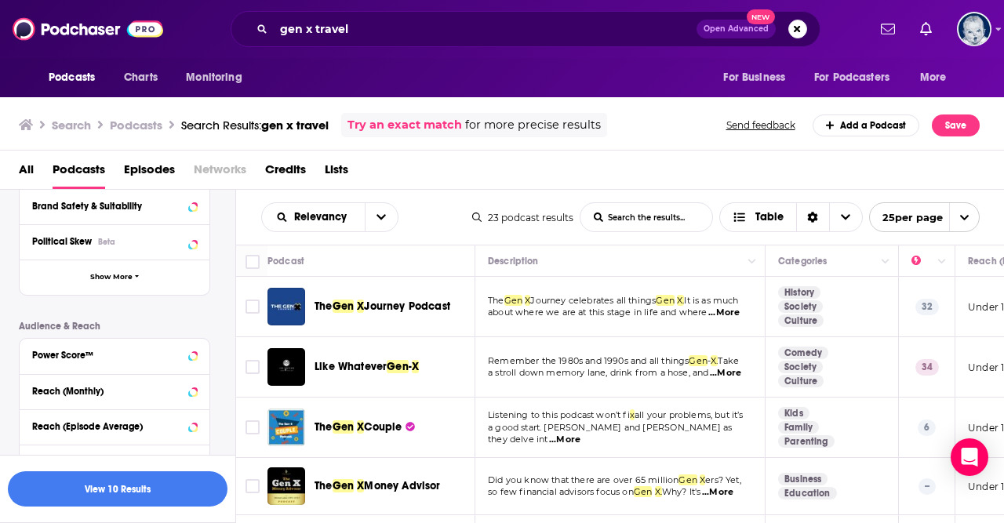
scroll to position [311, 0]
